Goal: Navigation & Orientation: Understand site structure

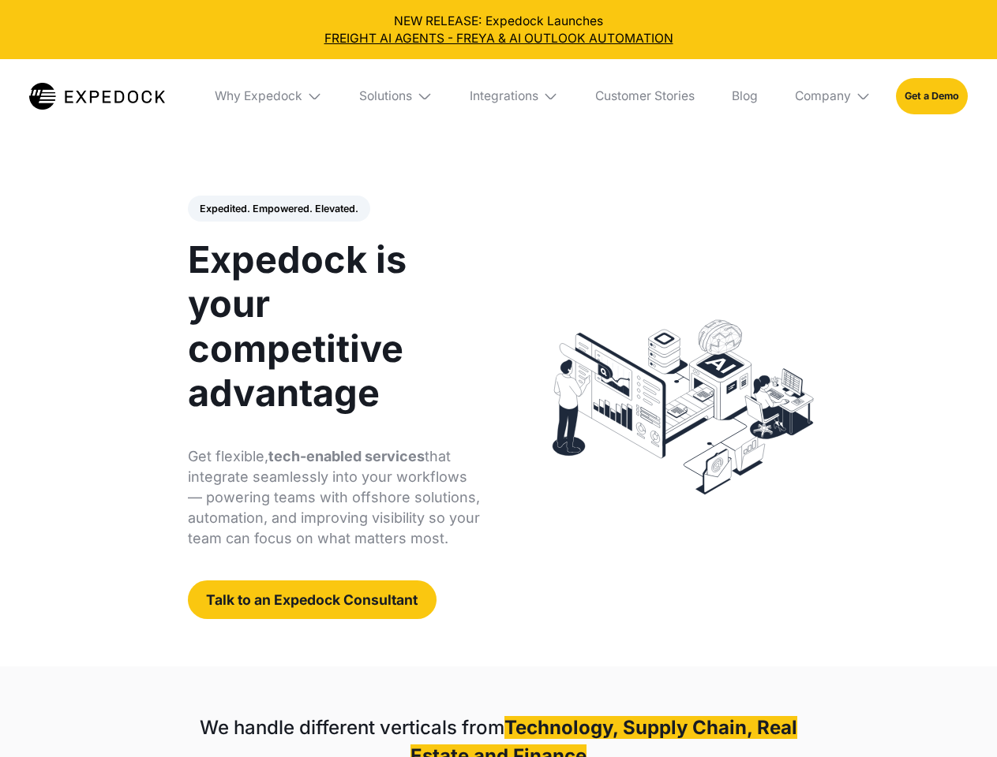
select select
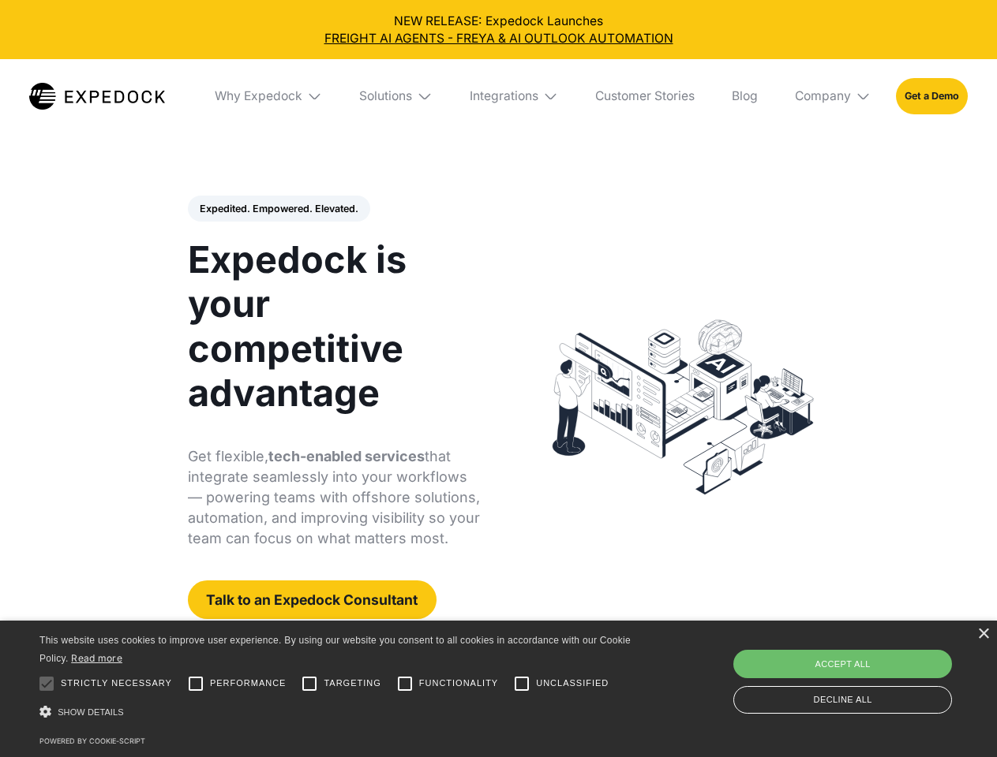
click at [498, 96] on div "Integrations" at bounding box center [503, 96] width 69 height 16
click at [269, 96] on div "Why Expedock" at bounding box center [245, 96] width 88 height 16
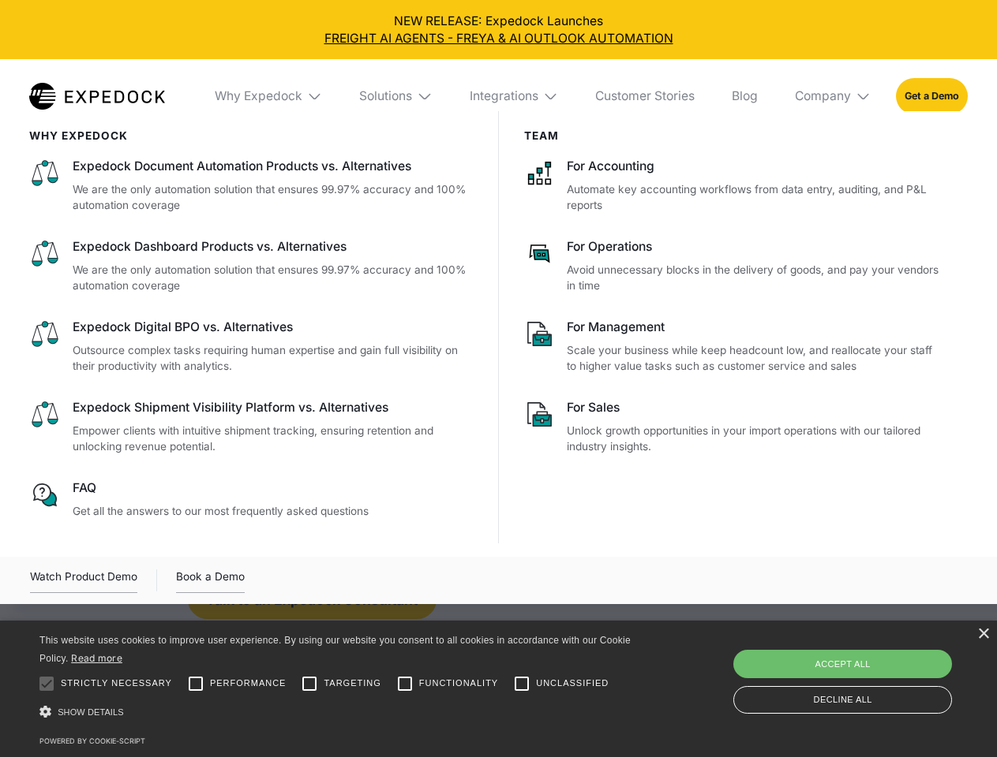
click at [397, 96] on div "Solutions" at bounding box center [385, 96] width 53 height 16
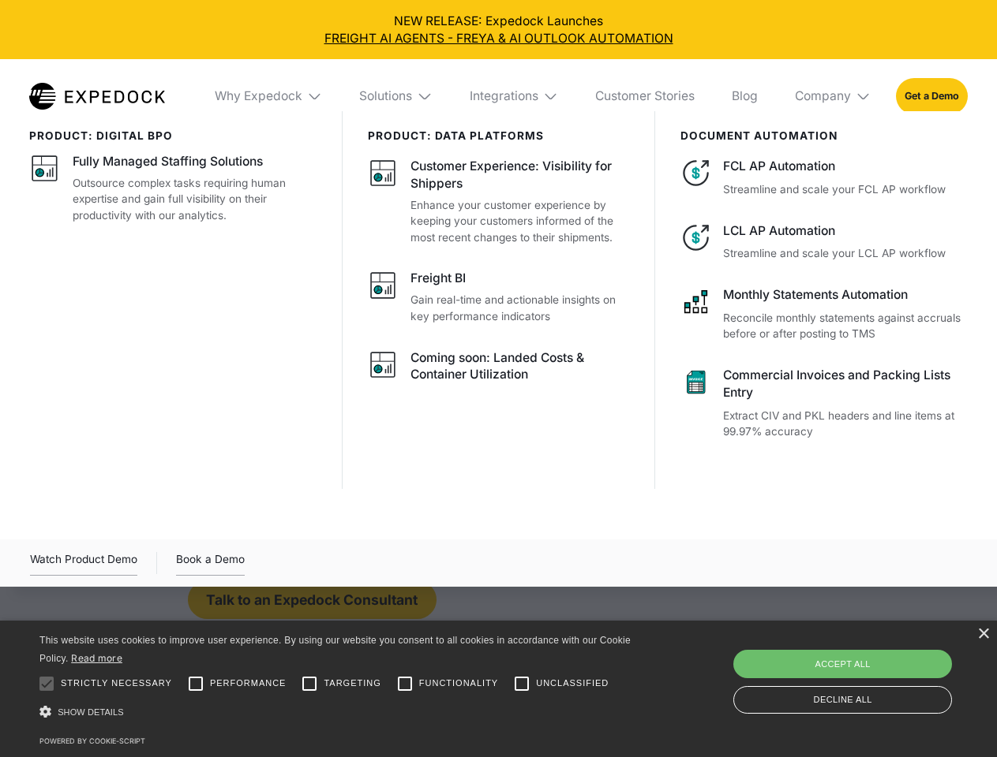
click at [514, 96] on div "Integrations" at bounding box center [503, 96] width 69 height 16
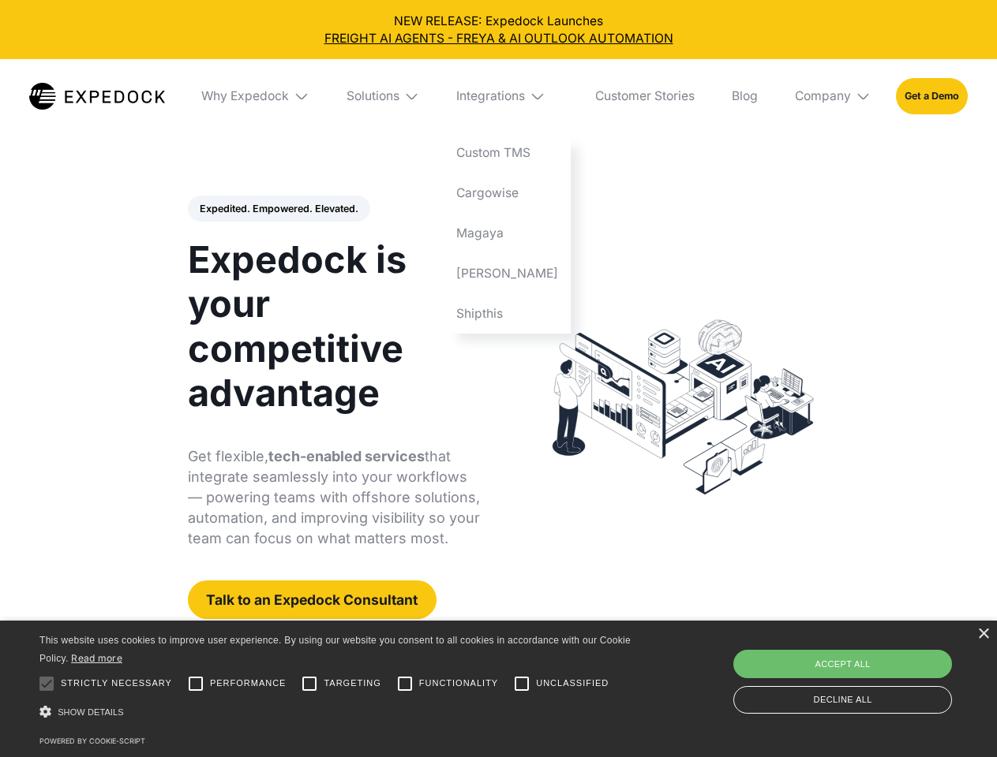
click at [833, 96] on div "Company" at bounding box center [823, 96] width 56 height 16
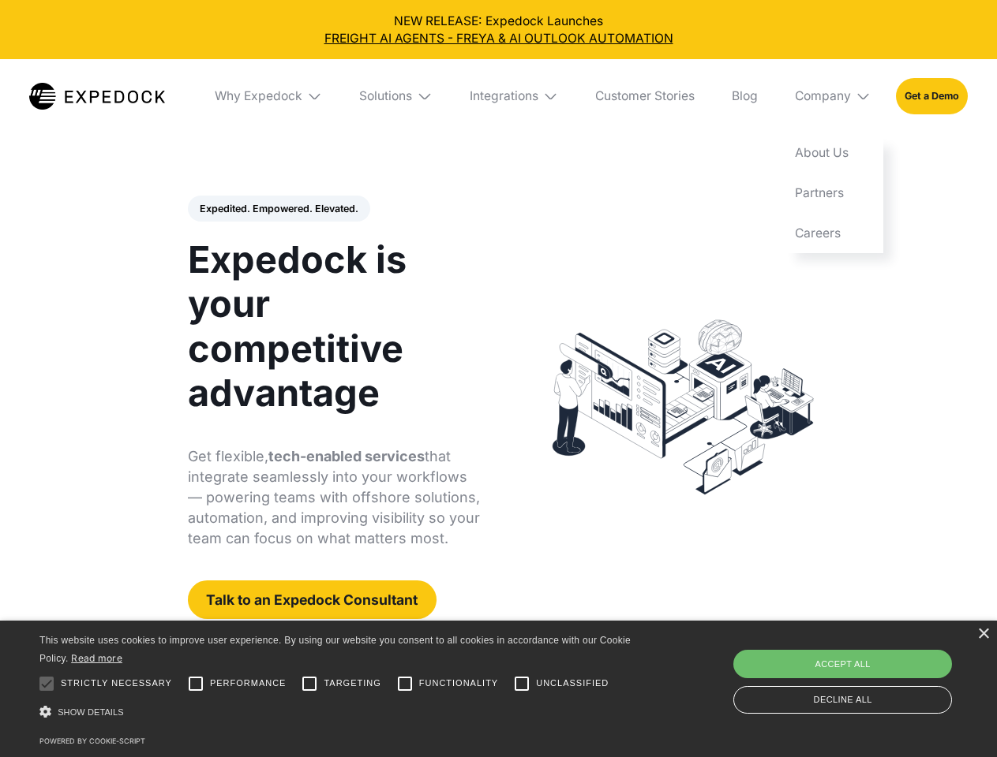
click at [278, 209] on div "Expedited. Empowered. Elevated. Automate Freight Document Extraction at 99.97% …" at bounding box center [334, 408] width 293 height 424
click at [47, 684] on div at bounding box center [47, 684] width 32 height 32
click at [196, 684] on input "Performance" at bounding box center [196, 684] width 32 height 32
checkbox input "true"
click at [309, 684] on input "Targeting" at bounding box center [310, 684] width 32 height 32
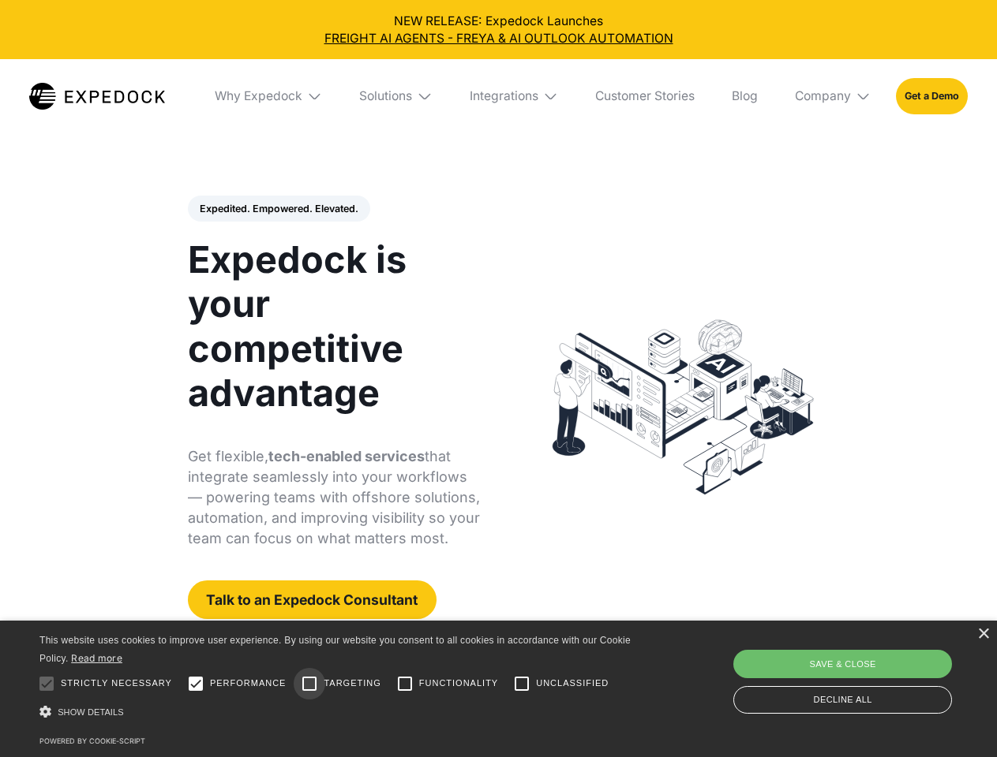
checkbox input "true"
click at [405, 684] on input "Functionality" at bounding box center [405, 684] width 32 height 32
checkbox input "true"
